Goal: Information Seeking & Learning: Learn about a topic

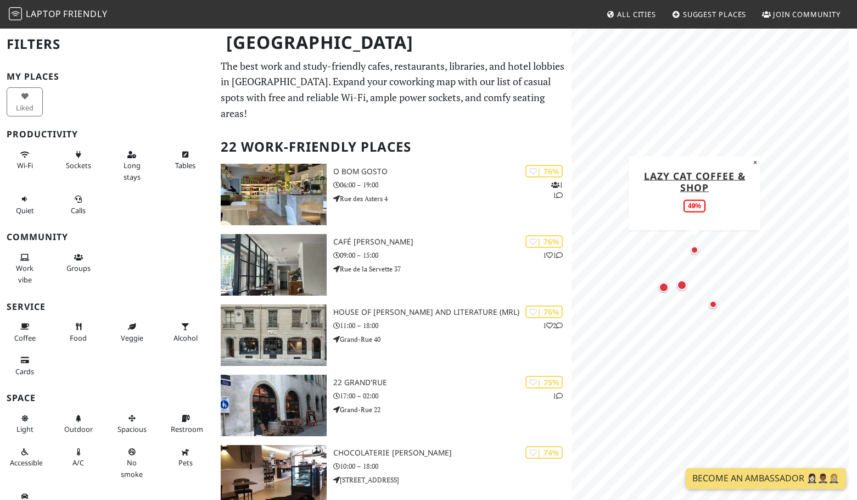
click at [694, 252] on div "Map marker" at bounding box center [695, 250] width 8 height 8
click at [685, 288] on div "Map marker" at bounding box center [682, 285] width 10 height 10
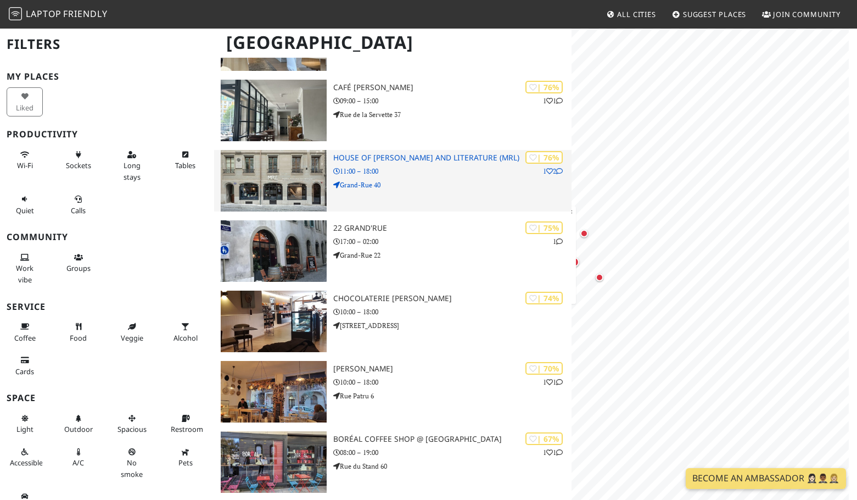
scroll to position [220, 0]
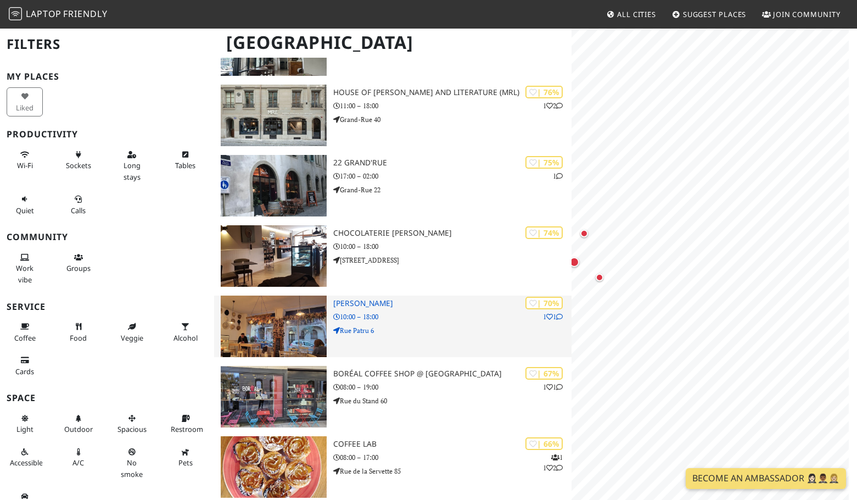
click at [431, 311] on p "10:00 – 18:00" at bounding box center [452, 316] width 238 height 10
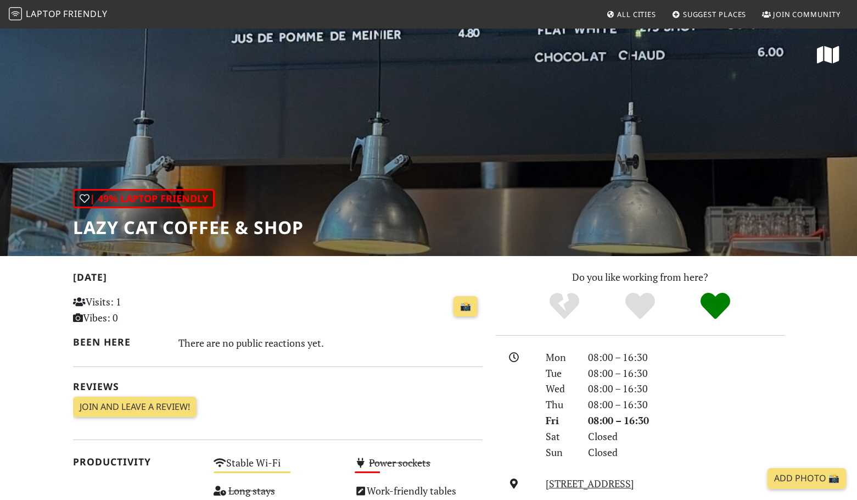
click at [431, 181] on div "| 49% Laptop Friendly LAZY CAT coffee & shop" at bounding box center [428, 141] width 857 height 228
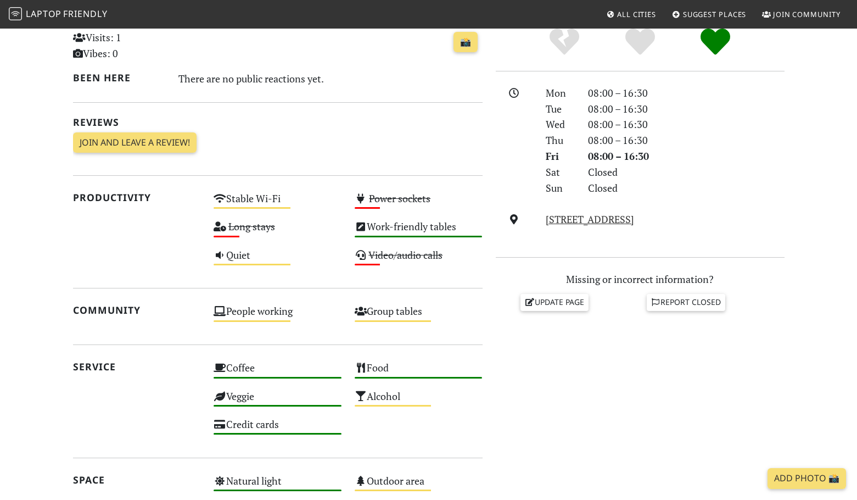
scroll to position [274, 0]
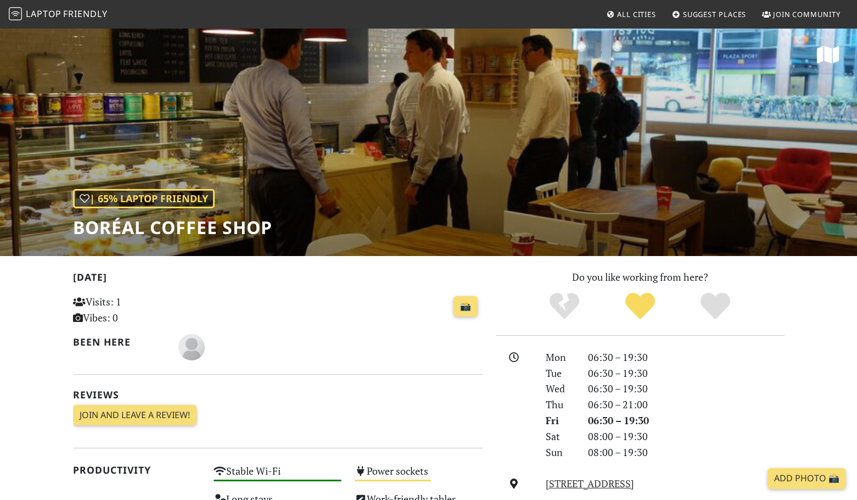
click at [481, 120] on div "| 65% Laptop Friendly Boréal Coffee Shop" at bounding box center [428, 141] width 857 height 228
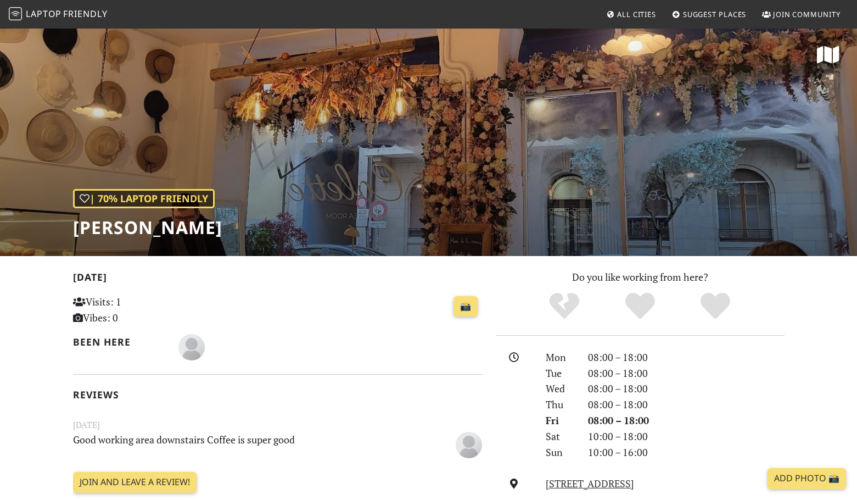
click at [436, 207] on div "| 70% Laptop Friendly [PERSON_NAME]" at bounding box center [428, 141] width 857 height 228
